Goal: Task Accomplishment & Management: Complete application form

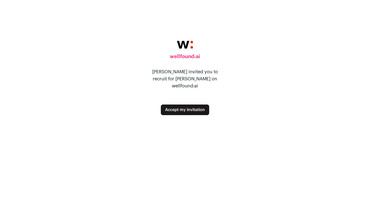
click at [191, 107] on button "Accept my invitation" at bounding box center [185, 109] width 48 height 11
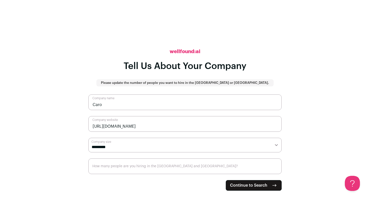
click at [156, 144] on select "**********" at bounding box center [184, 145] width 193 height 15
select select "*"
click at [138, 167] on input "How many people are you hiring in the US and Canada?" at bounding box center [184, 166] width 193 height 16
type input "2"
click at [88, 155] on main "**********" at bounding box center [185, 100] width 370 height 201
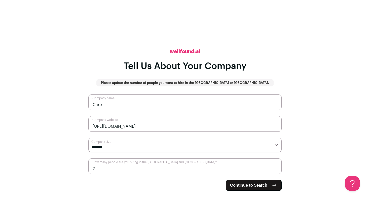
click at [79, 159] on main "**********" at bounding box center [185, 100] width 370 height 201
click at [246, 188] on span "Continue to Search" at bounding box center [248, 185] width 37 height 6
click at [246, 188] on form "**********" at bounding box center [184, 142] width 193 height 96
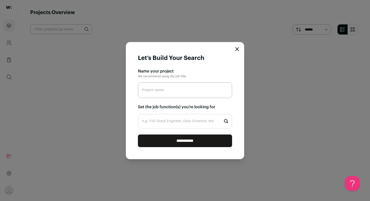
click at [171, 94] on input "Project name" at bounding box center [185, 90] width 94 height 16
type input "Founding Engineer"
click at [164, 121] on input "e.g. Full-Stack Engineer, Data Scientist, etc" at bounding box center [185, 121] width 94 height 14
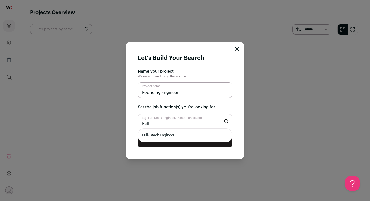
type input "Full"
click at [156, 137] on li "Full-Stack Engineer" at bounding box center [185, 135] width 94 height 13
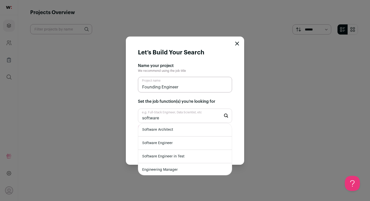
type input "software"
click at [164, 144] on li "Software Engineer" at bounding box center [185, 142] width 94 height 13
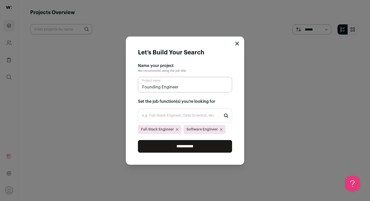
click at [161, 146] on input "**********" at bounding box center [185, 146] width 94 height 13
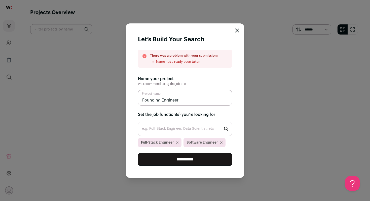
click at [192, 100] on input "Founding Engineer" at bounding box center [185, 98] width 94 height 16
click at [238, 33] on form "**********" at bounding box center [185, 100] width 118 height 154
click at [238, 30] on icon "Close modal" at bounding box center [237, 30] width 4 height 4
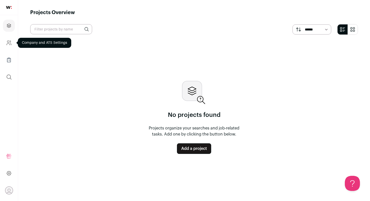
click at [9, 44] on icon "Company and ATS Settings" at bounding box center [9, 43] width 6 height 6
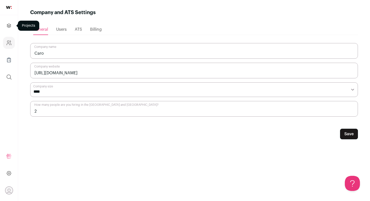
click at [10, 31] on link "Projects" at bounding box center [9, 26] width 12 height 12
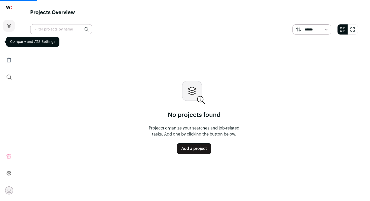
click at [10, 44] on div "Company and ATS Settings" at bounding box center [32, 42] width 53 height 10
click at [11, 43] on icon "Company and ATS Settings" at bounding box center [9, 43] width 6 height 6
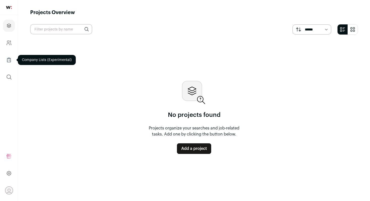
click at [11, 63] on html "Projects Company and ATS Settings Company Lists (Experimental) Global Search Re…" at bounding box center [185, 100] width 370 height 201
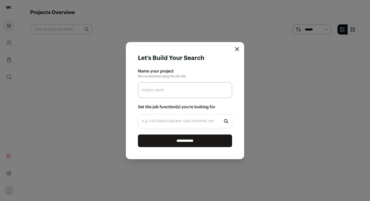
click at [169, 95] on input "Project name" at bounding box center [185, 90] width 94 height 16
type input "Founding Engineer"
click at [170, 123] on input "e.g. Full-Stack Engineer, Data Scientist, etc" at bounding box center [185, 121] width 94 height 14
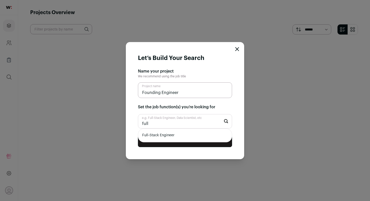
type input "full"
click at [162, 137] on li "Full-Stack Engineer" at bounding box center [185, 135] width 94 height 13
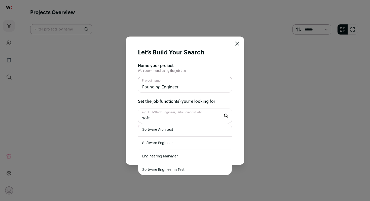
type input "soft"
click at [162, 145] on li "Software Engineer" at bounding box center [185, 142] width 94 height 13
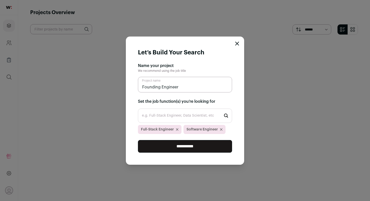
click at [165, 141] on input "**********" at bounding box center [185, 146] width 94 height 13
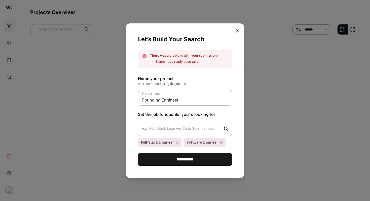
click at [184, 102] on input "Founding Engineer" at bounding box center [185, 98] width 94 height 16
click at [142, 101] on input "Founding Engineer" at bounding box center [185, 98] width 94 height 16
type input "[PERSON_NAME] Founding Engineer"
click at [237, 29] on icon "Close modal" at bounding box center [237, 30] width 4 height 4
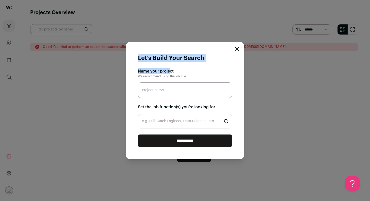
drag, startPoint x: 177, startPoint y: 49, endPoint x: 169, endPoint y: 69, distance: 20.9
click at [169, 69] on form "**********" at bounding box center [185, 100] width 118 height 117
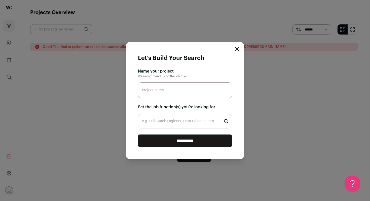
click at [164, 92] on input "Project name" at bounding box center [185, 90] width 94 height 16
type input "Founding Engineer"
click at [157, 126] on input "e.g. Full-Stack Engineer, Data Scientist, etc" at bounding box center [185, 121] width 94 height 14
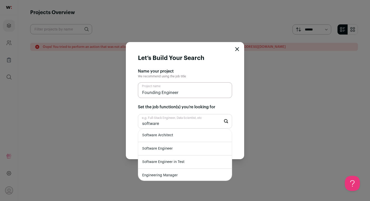
type input "software"
click at [151, 150] on li "Software Engineer" at bounding box center [185, 148] width 94 height 13
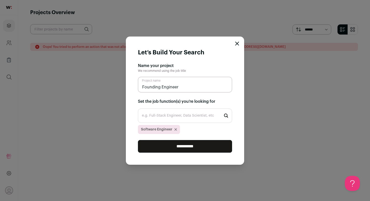
click at [151, 150] on input "**********" at bounding box center [185, 146] width 94 height 13
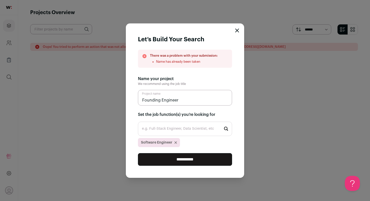
click at [178, 100] on input "Founding Engineer" at bounding box center [185, 98] width 94 height 16
click at [143, 100] on input "Founding Engineer" at bounding box center [185, 98] width 94 height 16
click at [188, 103] on input "Founding Engineer" at bounding box center [185, 98] width 94 height 16
click at [142, 101] on input "Founding Engineer" at bounding box center [185, 98] width 94 height 16
type input "[PERSON_NAME] Founding Engineer"
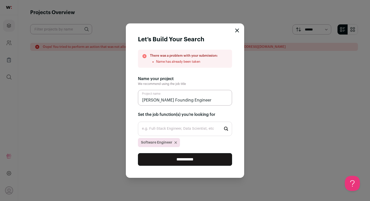
click at [156, 157] on input "**********" at bounding box center [185, 159] width 94 height 13
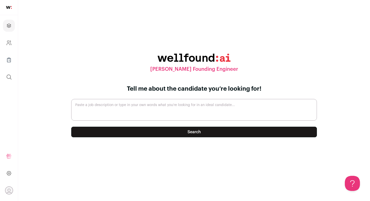
paste textarea "[Lore](ipsum://dolors.ame) co a elitseddo eiusmodt inc utlaboreet dolor magnaal…"
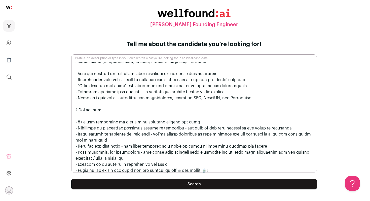
scroll to position [72, 0]
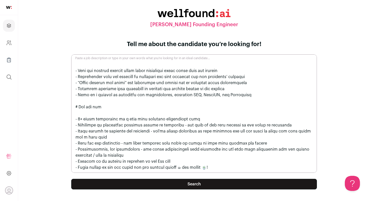
click at [80, 119] on textarea "Paste a job description or type in your own words what you’re looking for in an…" at bounding box center [194, 113] width 246 height 118
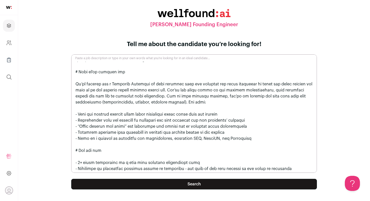
scroll to position [0, 0]
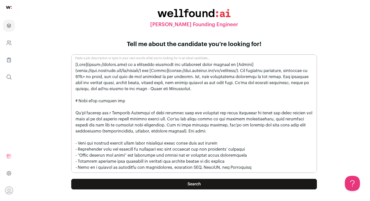
click at [94, 88] on textarea "Paste a job description or type in your own words what you’re looking for in an…" at bounding box center [194, 113] width 246 height 118
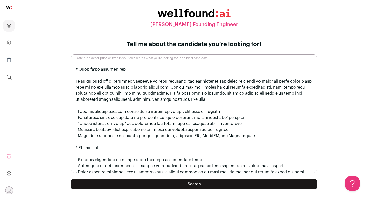
scroll to position [34, 0]
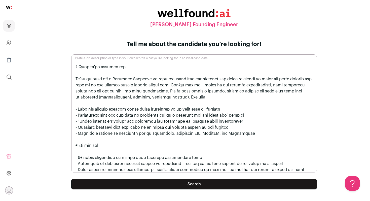
click at [94, 102] on textarea "Paste a job description or type in your own words what you’re looking for in an…" at bounding box center [194, 113] width 246 height 118
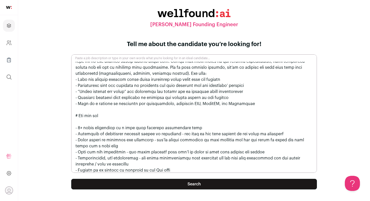
scroll to position [66, 0]
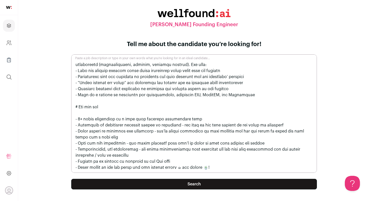
click at [100, 121] on textarea "Paste a job description or type in your own words what you’re looking for in an…" at bounding box center [194, 113] width 246 height 118
click at [97, 114] on textarea "Paste a job description or type in your own words what you’re looking for in an…" at bounding box center [194, 113] width 246 height 118
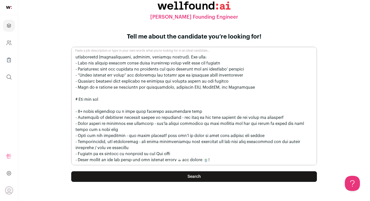
type textarea "[Lore](ipsum://dolors.ame) co a elitseddo eiusmodt inc utlaboreet dolor magnaal…"
click at [121, 176] on button "Search" at bounding box center [194, 176] width 246 height 11
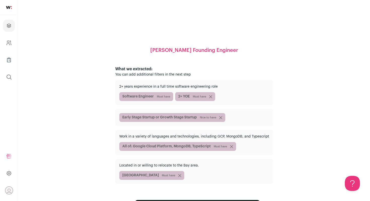
scroll to position [19, 0]
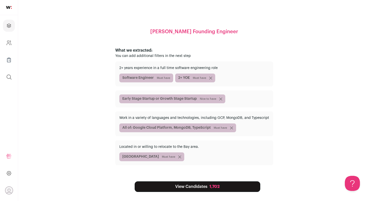
click at [162, 156] on span "Must have" at bounding box center [168, 157] width 13 height 4
click at [178, 157] on icon "submit" at bounding box center [179, 156] width 3 height 3
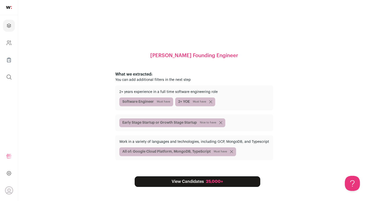
click at [221, 152] on span "Must have" at bounding box center [220, 151] width 13 height 4
click at [180, 184] on link "View Candidates 25,000+" at bounding box center [198, 181] width 126 height 11
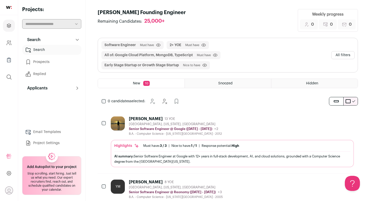
click at [205, 56] on span "Must have" at bounding box center [204, 55] width 14 height 4
click at [336, 55] on button "All filters" at bounding box center [342, 55] width 23 height 8
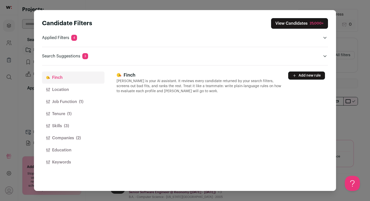
click at [72, 87] on button "Location" at bounding box center [73, 90] width 62 height 12
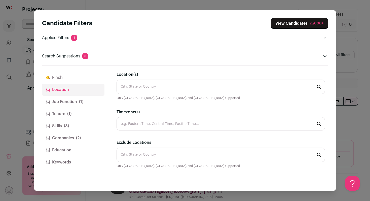
click at [140, 87] on input "Location(s)" at bounding box center [220, 86] width 208 height 14
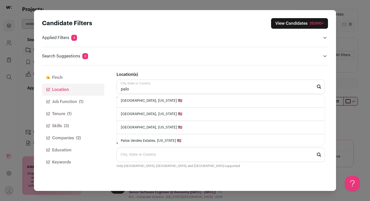
click at [135, 100] on li "[GEOGRAPHIC_DATA], [US_STATE] 🇺🇸" at bounding box center [221, 100] width 208 height 13
type input "[GEOGRAPHIC_DATA], [US_STATE] 🇺🇸"
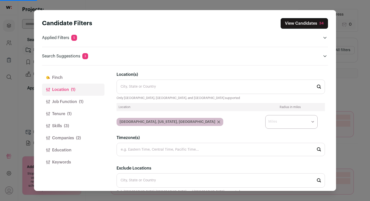
click at [182, 126] on div "Location Radius in miles [GEOGRAPHIC_DATA], [US_STATE], [GEOGRAPHIC_DATA] * ** …" at bounding box center [220, 116] width 208 height 26
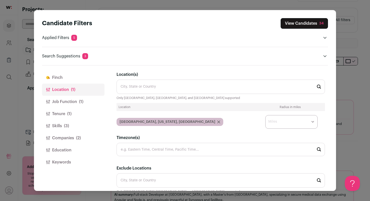
click at [284, 122] on select "* ** ** **" at bounding box center [291, 122] width 52 height 14
click at [70, 101] on button "Job Function (1)" at bounding box center [73, 102] width 62 height 12
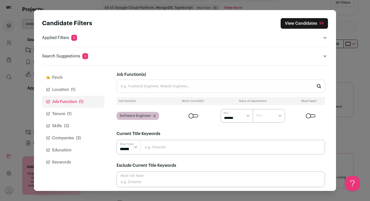
click at [59, 114] on button "Tenure (1)" at bounding box center [73, 114] width 62 height 12
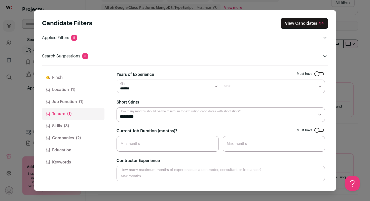
click at [62, 103] on button "Job Function (1)" at bounding box center [73, 102] width 62 height 12
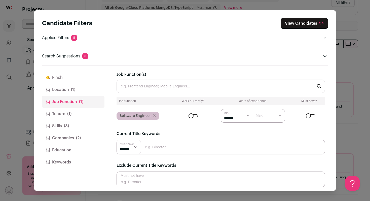
click at [192, 87] on input "Job Function(s)" at bounding box center [220, 85] width 208 height 13
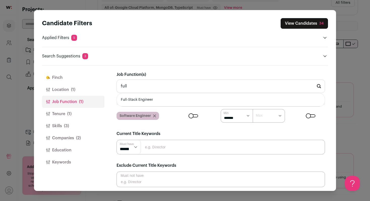
click at [182, 98] on li "Full-Stack Engineer" at bounding box center [221, 99] width 208 height 13
type input "Full-Stack Engineer"
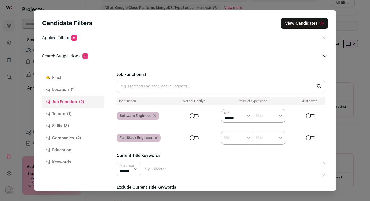
click at [232, 135] on select "****** ******* ******* ******* ******* ******* ******* ******* ******* ********…" at bounding box center [237, 138] width 32 height 14
select select "*"
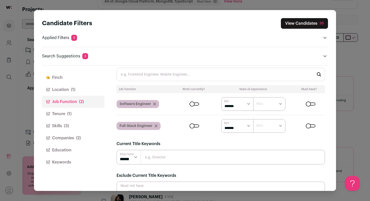
scroll to position [6, 0]
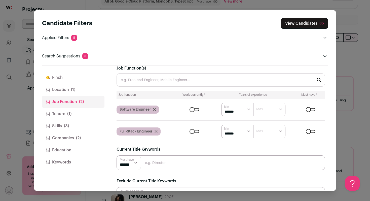
click at [82, 116] on button "Tenure (1)" at bounding box center [73, 114] width 62 height 12
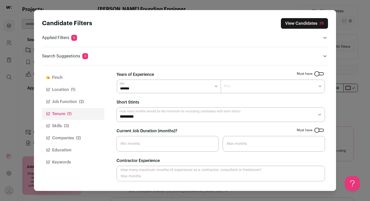
scroll to position [0, 0]
click at [254, 86] on select "******* ******* ******* ******* ******* ******* ******* ******** ******** *****…" at bounding box center [273, 86] width 104 height 14
select select "**"
click at [62, 127] on button "Skills (3)" at bounding box center [73, 126] width 62 height 12
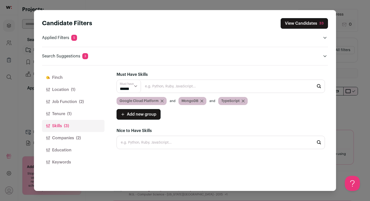
click at [129, 88] on select "****** ******" at bounding box center [129, 86] width 24 height 13
click at [72, 138] on button "Companies (2)" at bounding box center [73, 138] width 62 height 12
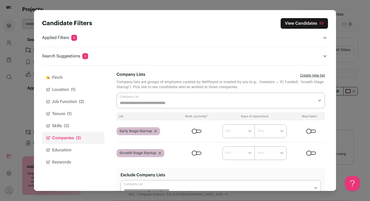
click at [71, 124] on button "Skills (3)" at bounding box center [73, 126] width 62 height 12
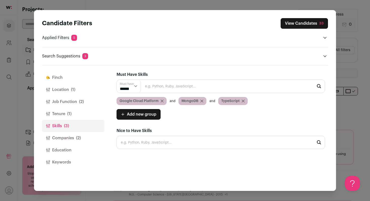
click at [67, 139] on button "Companies (2)" at bounding box center [73, 138] width 62 height 12
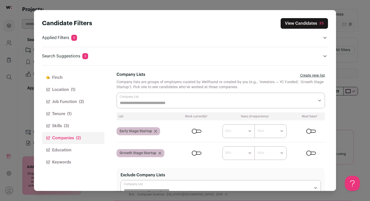
click at [65, 149] on button "Education" at bounding box center [73, 150] width 62 height 12
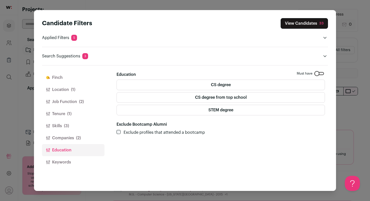
click at [62, 158] on button "Keywords" at bounding box center [73, 162] width 62 height 12
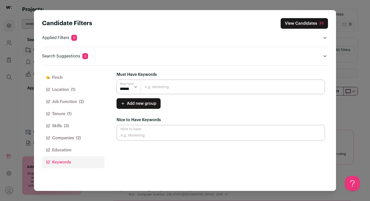
click at [61, 43] on div "Candidate Filters View Candidates 33 Applied Filters 5 Software Engineer or Ful…" at bounding box center [185, 38] width 286 height 41
click at [63, 37] on p "Applied Filters 5" at bounding box center [59, 38] width 35 height 6
click at [59, 57] on p "Search Suggestions 3" at bounding box center [65, 56] width 46 height 6
click at [84, 60] on header "Candidate Filters View Candidates 33 Applied Filters 5 Software Engineer or Ful…" at bounding box center [185, 37] width 286 height 55
click at [96, 59] on header "Search Suggestions 3" at bounding box center [185, 56] width 286 height 6
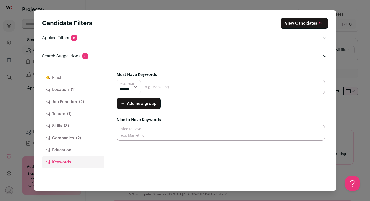
click at [295, 24] on button "View Candidates 33" at bounding box center [303, 23] width 47 height 11
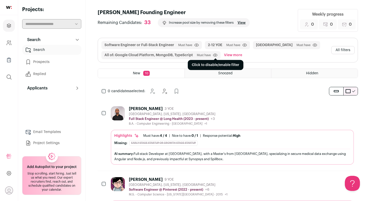
click at [215, 56] on icon "submit" at bounding box center [215, 55] width 5 height 4
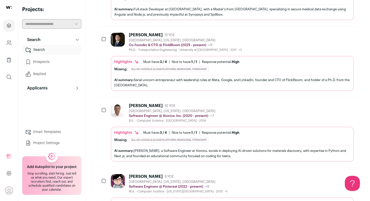
scroll to position [294, 0]
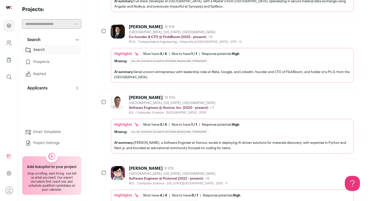
click at [111, 132] on div "Highlights Must have: 3 / 4 How many must haves have been fulfilled? | [GEOGRAP…" at bounding box center [232, 135] width 243 height 35
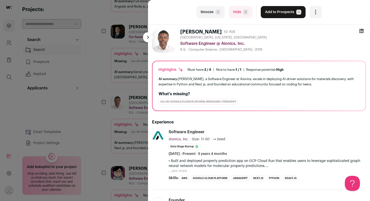
click at [149, 36] on button at bounding box center [148, 37] width 10 height 10
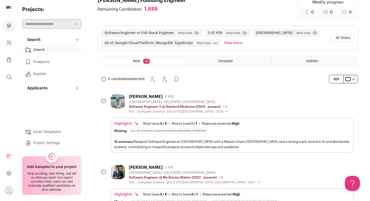
scroll to position [0, 0]
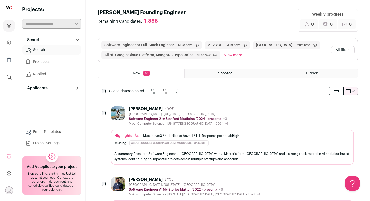
click at [145, 108] on div "[PERSON_NAME]" at bounding box center [146, 108] width 34 height 5
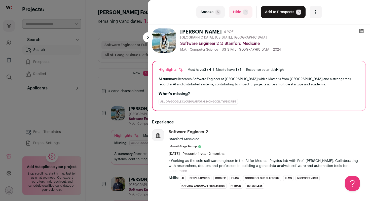
click at [279, 11] on button "Add to Prospects A" at bounding box center [283, 12] width 45 height 12
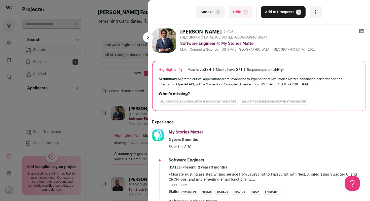
click at [207, 10] on button "Snooze S" at bounding box center [210, 12] width 28 height 12
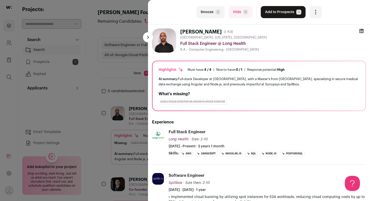
click at [212, 14] on button "Snooze S" at bounding box center [210, 12] width 28 height 12
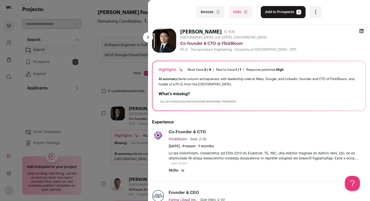
click at [242, 11] on button "Hide R" at bounding box center [241, 12] width 24 height 12
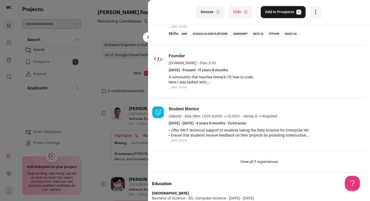
scroll to position [84, 0]
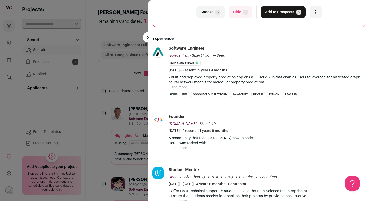
click at [181, 89] on button "...see more" at bounding box center [178, 87] width 18 height 5
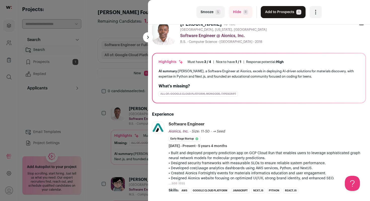
scroll to position [0, 0]
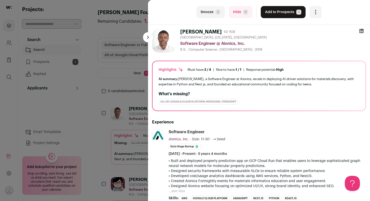
click at [272, 12] on button "Add to Prospects A" at bounding box center [283, 12] width 45 height 12
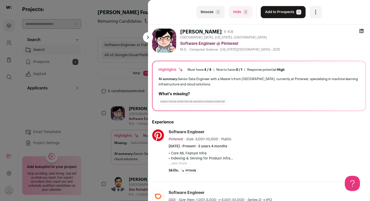
click at [239, 14] on button "Hide R" at bounding box center [241, 12] width 24 height 12
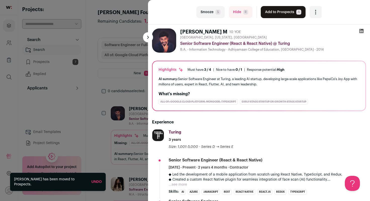
click at [247, 96] on h2 "What's missing?" at bounding box center [258, 94] width 201 height 6
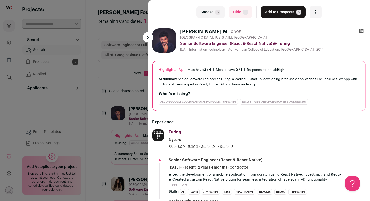
click at [241, 10] on button "Hide R" at bounding box center [241, 12] width 24 height 12
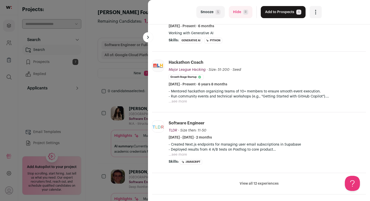
scroll to position [106, 0]
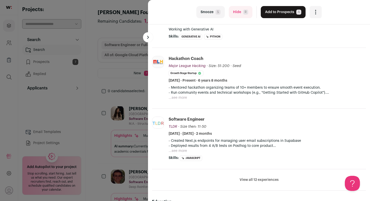
click at [247, 178] on button "View all 12 experiences" at bounding box center [258, 179] width 39 height 5
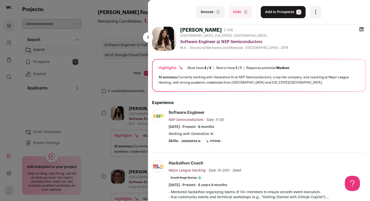
scroll to position [2, 0]
click at [238, 10] on button "Hide R" at bounding box center [241, 12] width 24 height 12
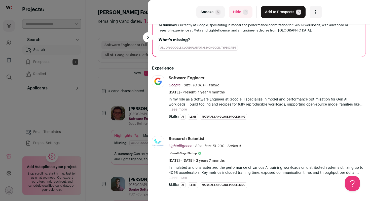
scroll to position [0, 0]
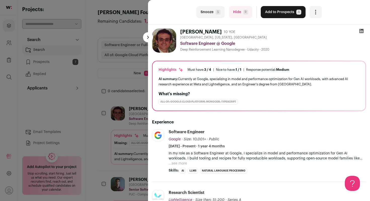
click at [236, 12] on button "Hide R" at bounding box center [241, 12] width 24 height 12
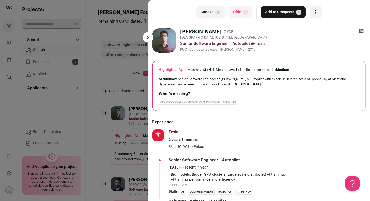
click at [235, 9] on button "Hide R" at bounding box center [241, 12] width 24 height 12
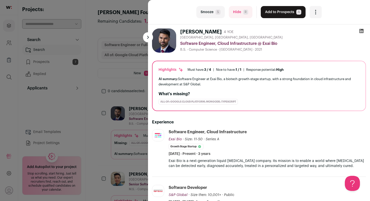
click at [270, 12] on button "Add to Prospects A" at bounding box center [283, 12] width 45 height 12
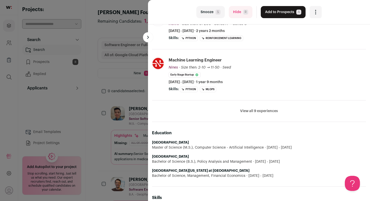
scroll to position [206, 0]
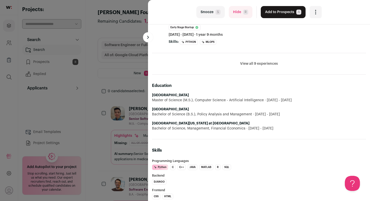
click at [284, 13] on button "Add to Prospects A" at bounding box center [283, 12] width 45 height 12
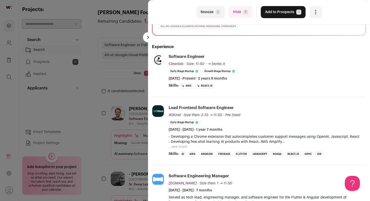
scroll to position [0, 0]
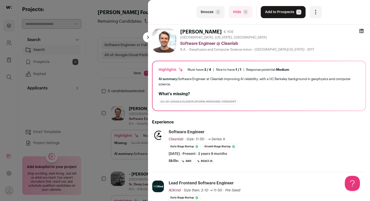
click at [285, 10] on button "Add to Prospects A" at bounding box center [283, 12] width 45 height 12
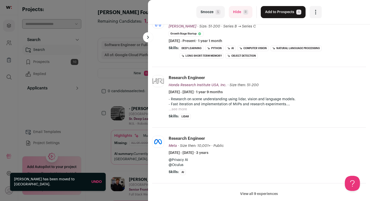
scroll to position [32, 0]
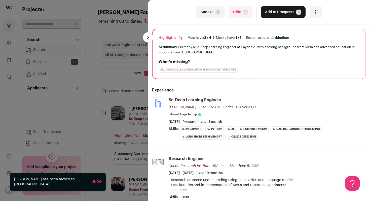
click at [245, 13] on span "R" at bounding box center [245, 12] width 5 height 5
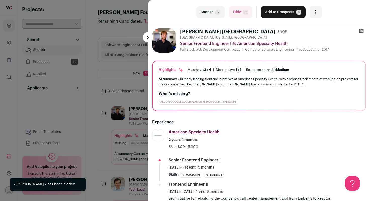
click at [147, 41] on button at bounding box center [148, 37] width 10 height 10
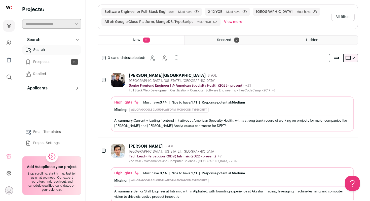
scroll to position [0, 0]
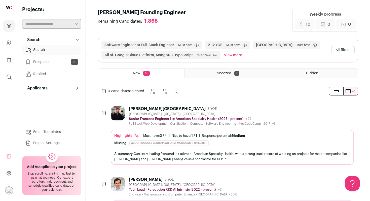
click at [38, 62] on link "Prospects 10" at bounding box center [51, 62] width 59 height 10
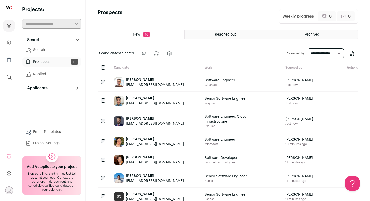
click at [42, 88] on p "Applicants" at bounding box center [35, 88] width 23 height 6
click at [10, 44] on icon "Company and ATS Settings" at bounding box center [9, 43] width 6 height 6
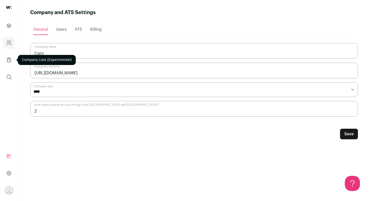
click at [10, 58] on icon "Company Lists" at bounding box center [9, 58] width 2 height 1
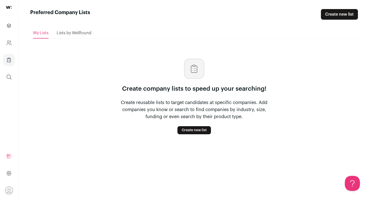
click at [60, 31] on span "Lists by Wellfound" at bounding box center [74, 33] width 35 height 4
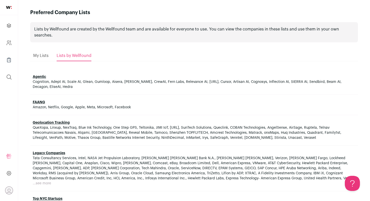
click at [38, 51] on div "My Lists" at bounding box center [40, 56] width 15 height 10
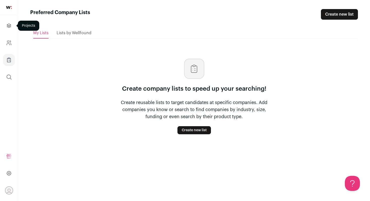
click at [8, 27] on icon "Projects" at bounding box center [9, 26] width 6 height 6
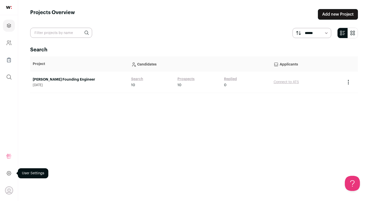
click at [9, 173] on icon at bounding box center [9, 173] width 6 height 6
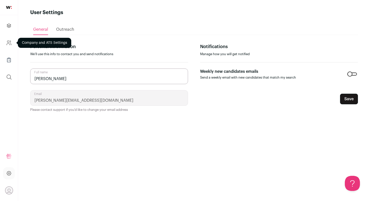
click at [9, 42] on icon "Company and ATS Settings" at bounding box center [9, 43] width 6 height 6
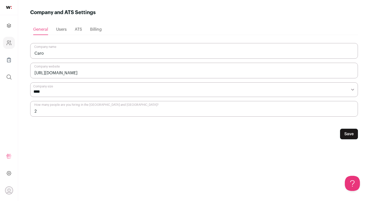
click at [58, 31] on span "Users" at bounding box center [61, 29] width 11 height 4
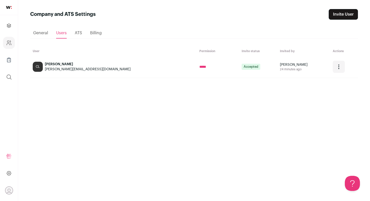
click at [352, 13] on link "Invite User" at bounding box center [343, 14] width 29 height 11
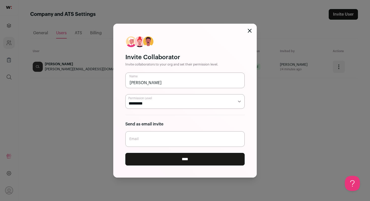
type input "[PERSON_NAME]"
click at [191, 105] on select "***** *********" at bounding box center [184, 101] width 119 height 15
select select "*****"
click at [174, 141] on input "Email" at bounding box center [184, 139] width 119 height 16
type input "[PERSON_NAME][EMAIL_ADDRESS][DOMAIN_NAME]"
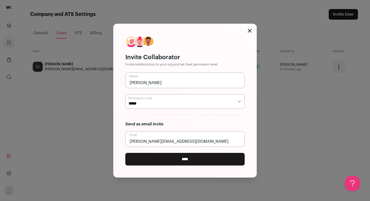
click at [170, 162] on input "****" at bounding box center [184, 159] width 119 height 13
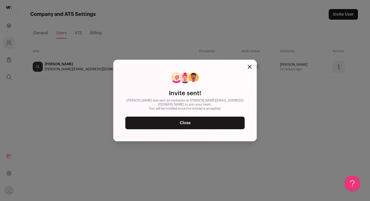
click at [192, 122] on link "Close" at bounding box center [184, 122] width 119 height 13
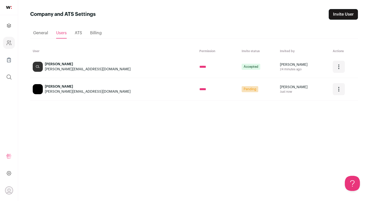
click at [7, 6] on img at bounding box center [9, 7] width 6 height 3
